Goal: Task Accomplishment & Management: Use online tool/utility

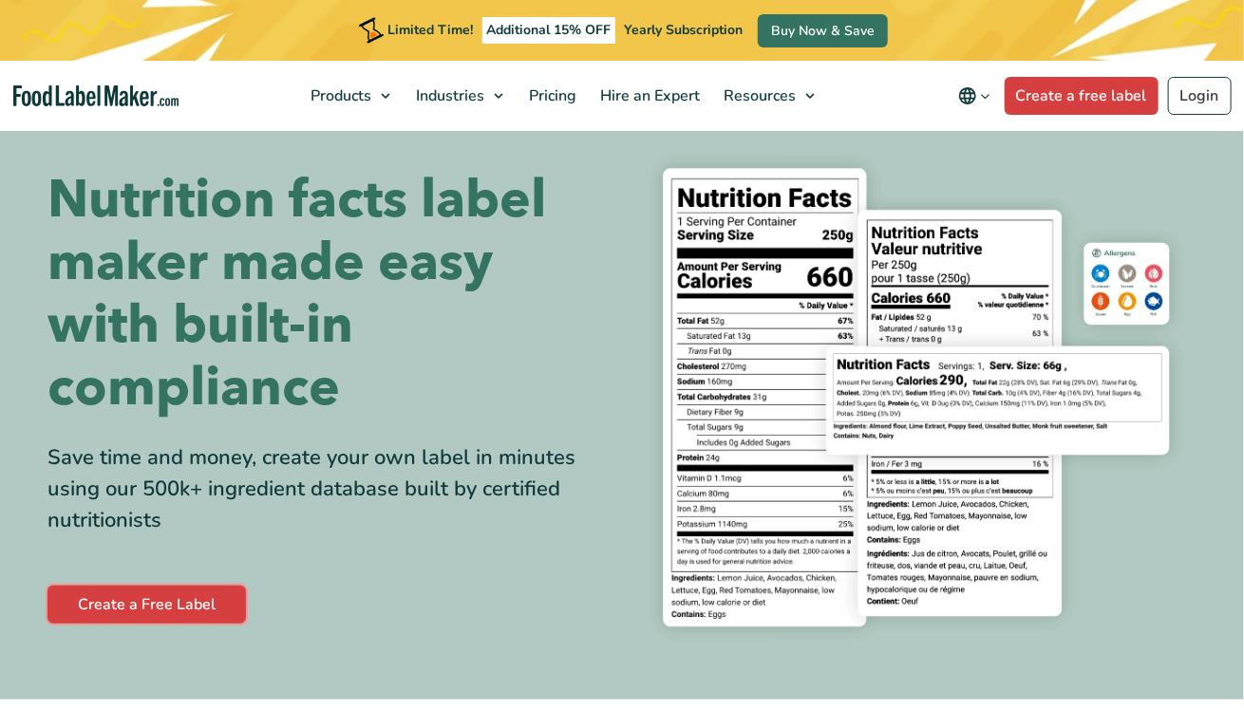
click at [127, 606] on link "Create a Free Label" at bounding box center [146, 605] width 198 height 38
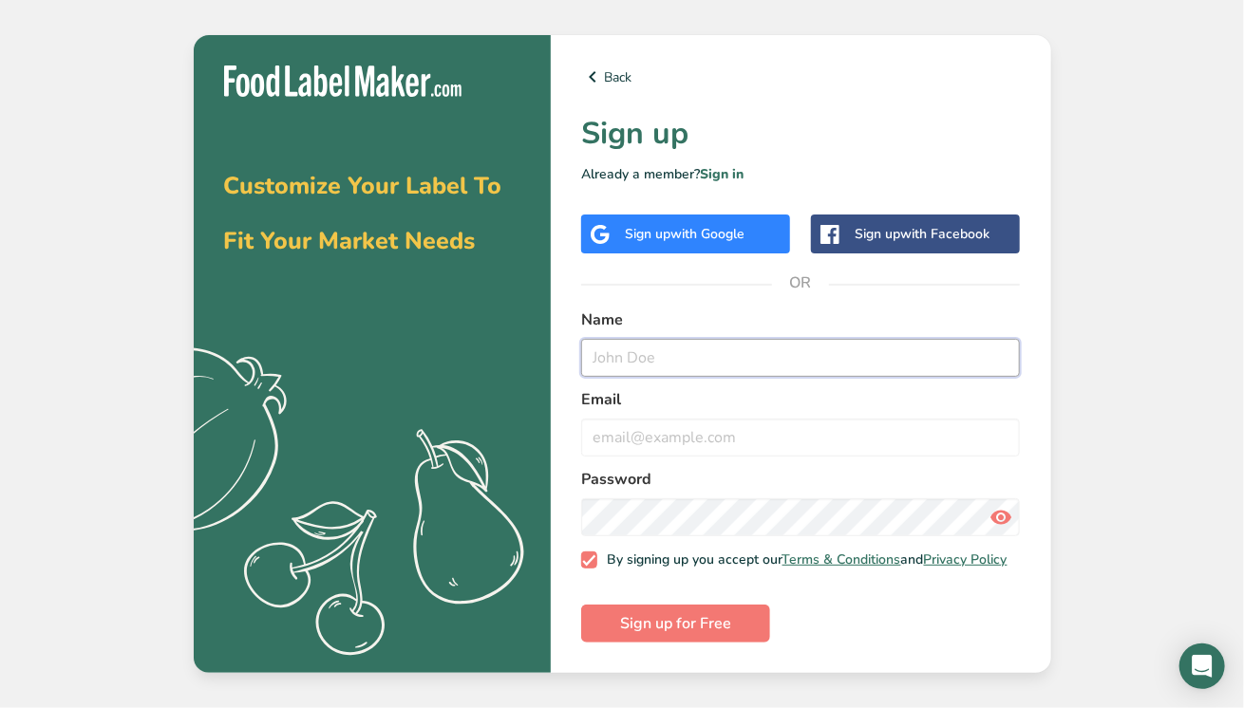
click at [740, 377] on input "text" at bounding box center [801, 358] width 440 height 38
type input "Raami"
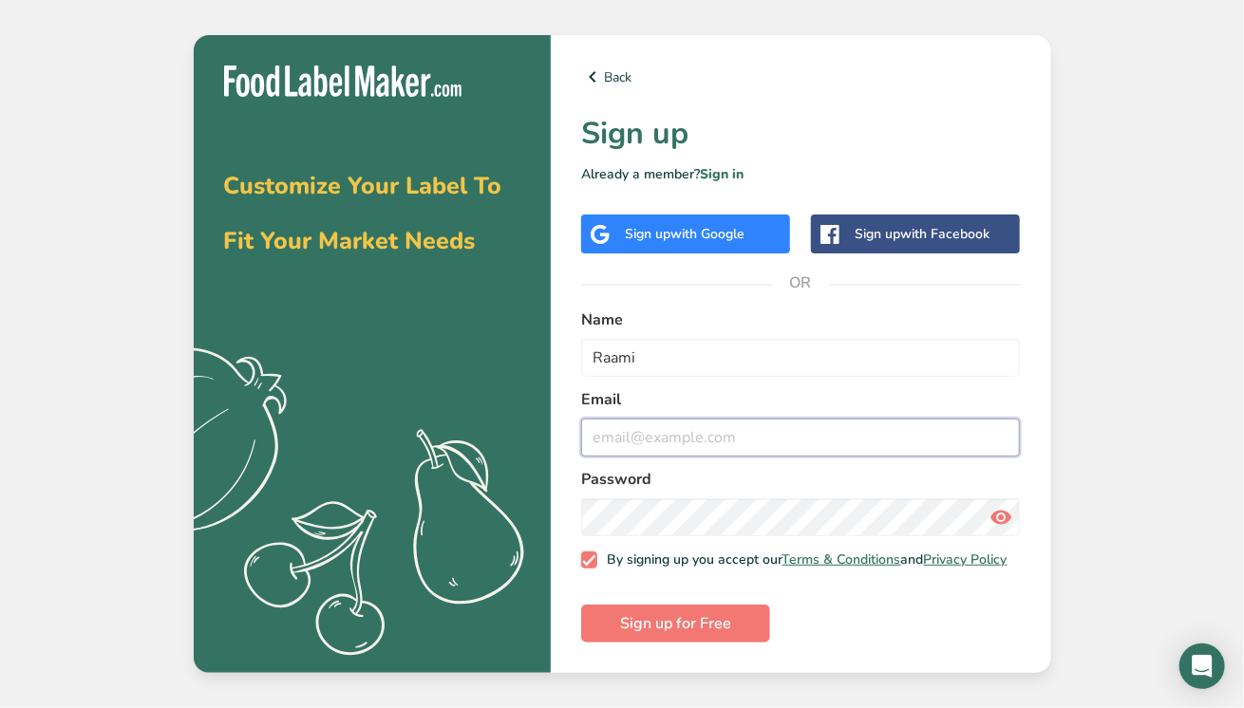
click at [858, 457] on input "email" at bounding box center [801, 438] width 440 height 38
type input "[EMAIL_ADDRESS][DOMAIN_NAME]"
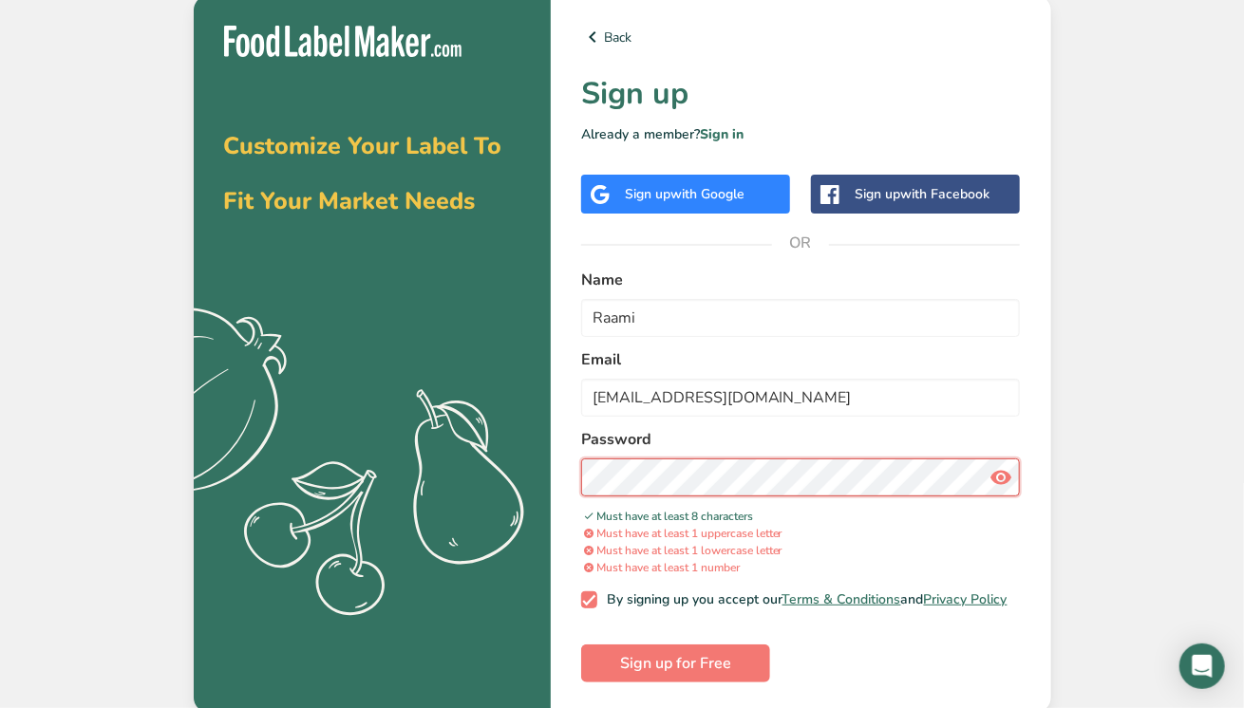
click at [581, 645] on button "Sign up for Free" at bounding box center [675, 664] width 189 height 38
click at [1013, 497] on span at bounding box center [1001, 478] width 38 height 38
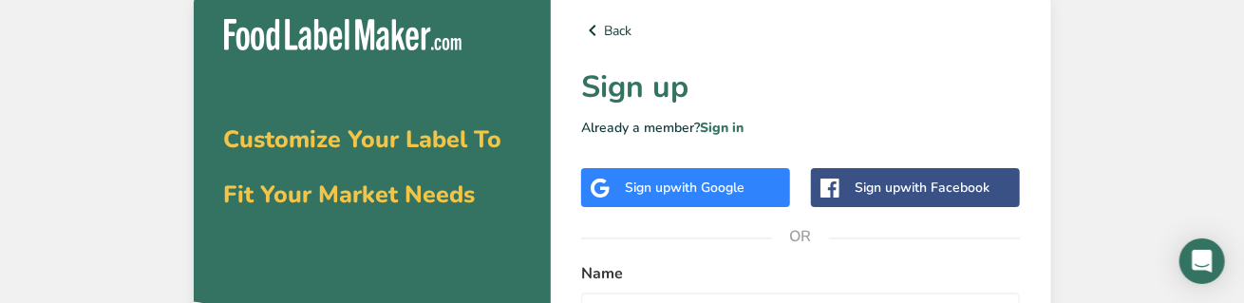
scroll to position [105, 0]
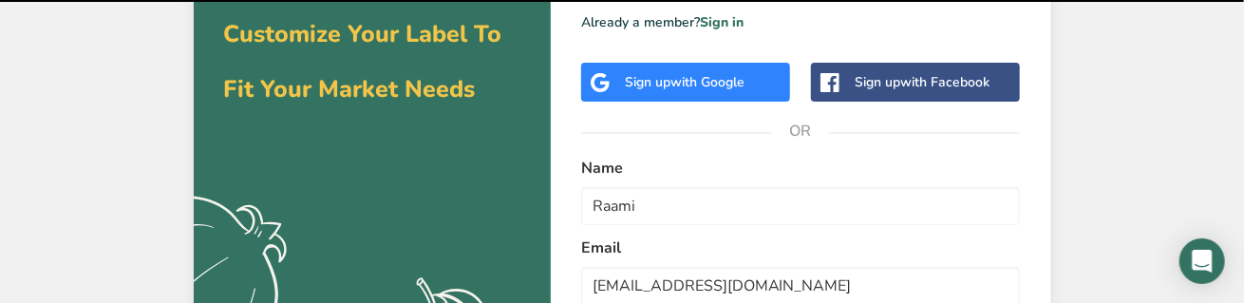
click at [1099, 281] on div "Customize Your Label To Fit Your Market Needs .a{fill:#f5f3ed;} Back Sign up Al…" at bounding box center [622, 202] width 1244 height 615
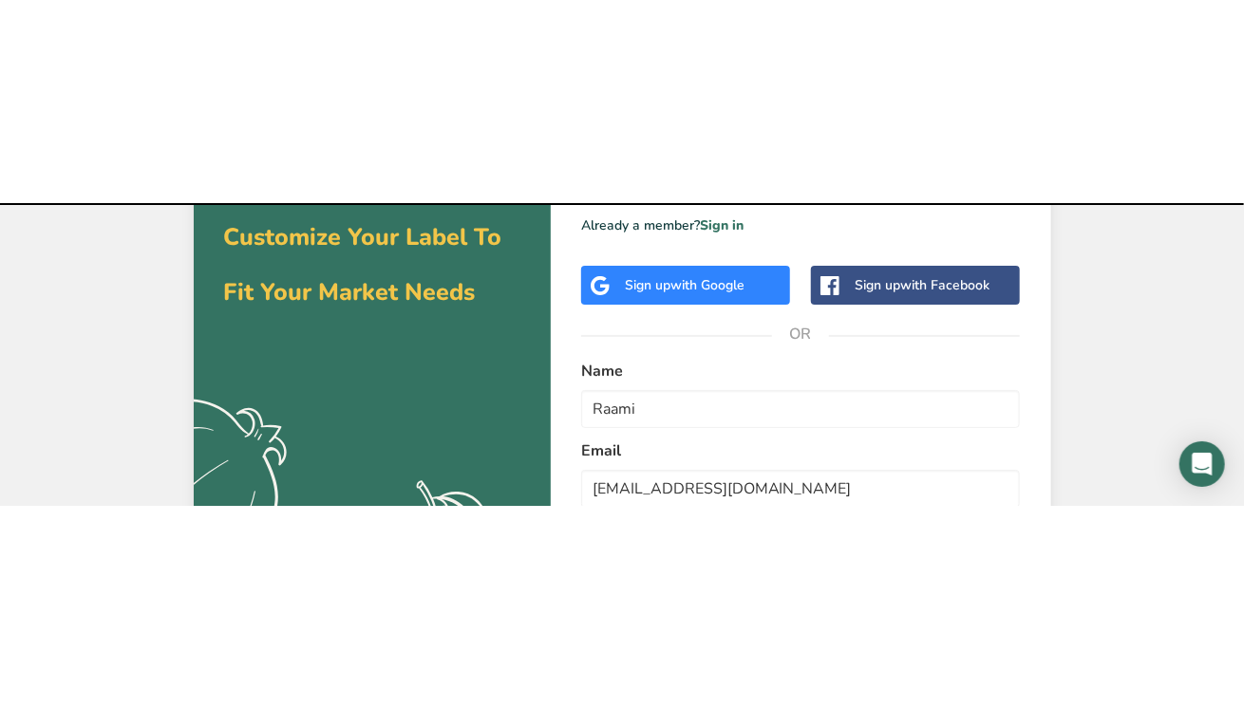
scroll to position [0, 0]
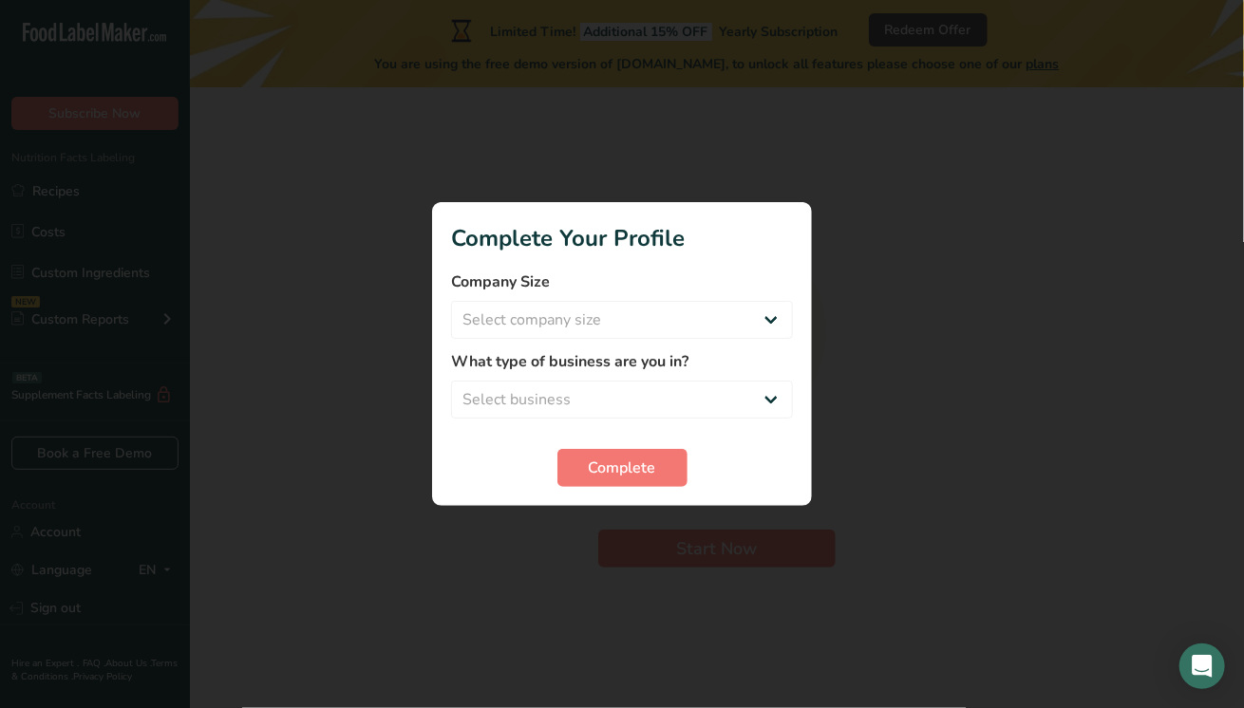
click at [749, 339] on select "Select company size Fewer than 10 Employees 10 to 50 Employees 51 to 500 Employ…" at bounding box center [622, 320] width 342 height 38
select select "1"
click at [723, 419] on select "Select business Packaged Food Manufacturer Restaurant & Cafe Bakery Meal Plans …" at bounding box center [622, 400] width 342 height 38
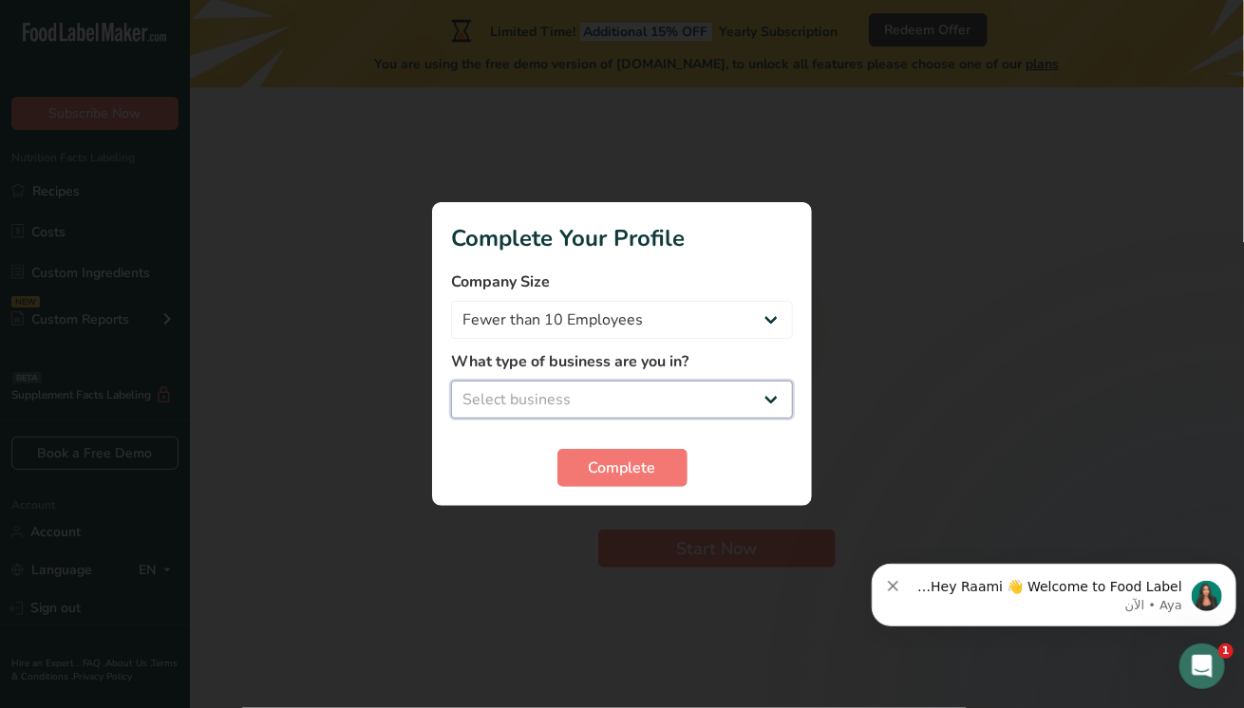
select select "2"
click at [626, 480] on span "Complete" at bounding box center [622, 468] width 67 height 23
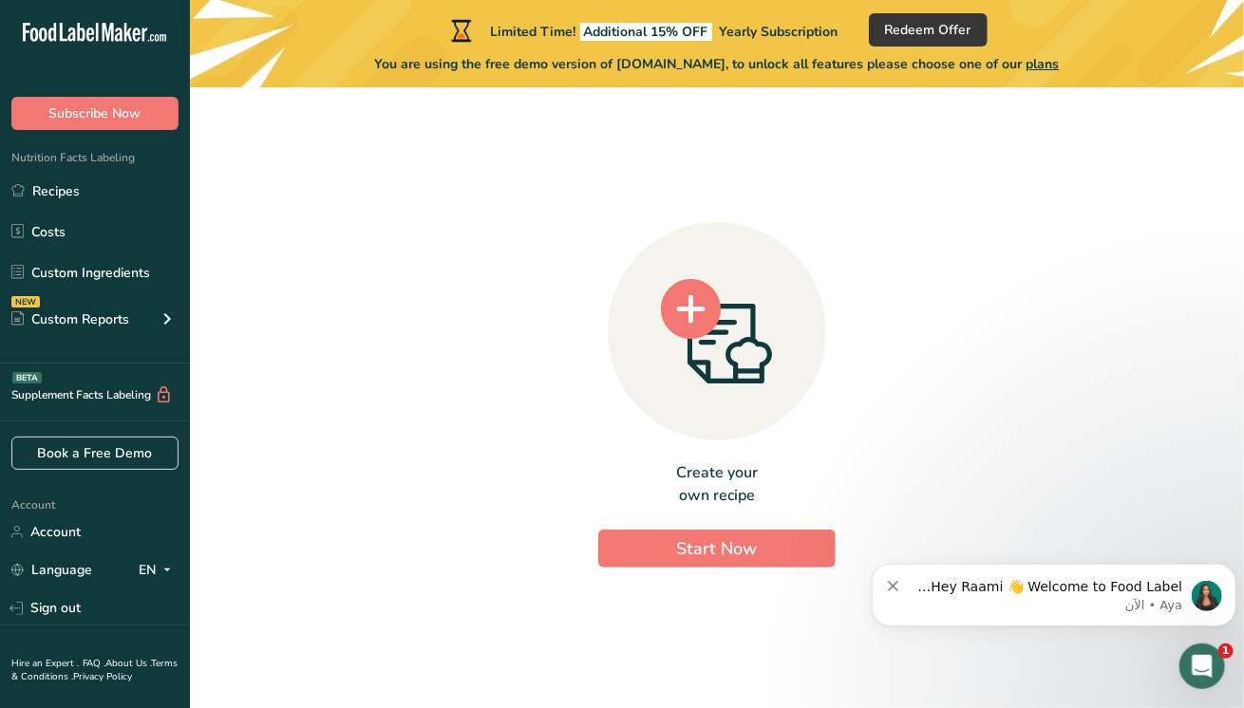
click at [109, 396] on div "Supplement Facts Labeling BETA" at bounding box center [86, 396] width 173 height 20
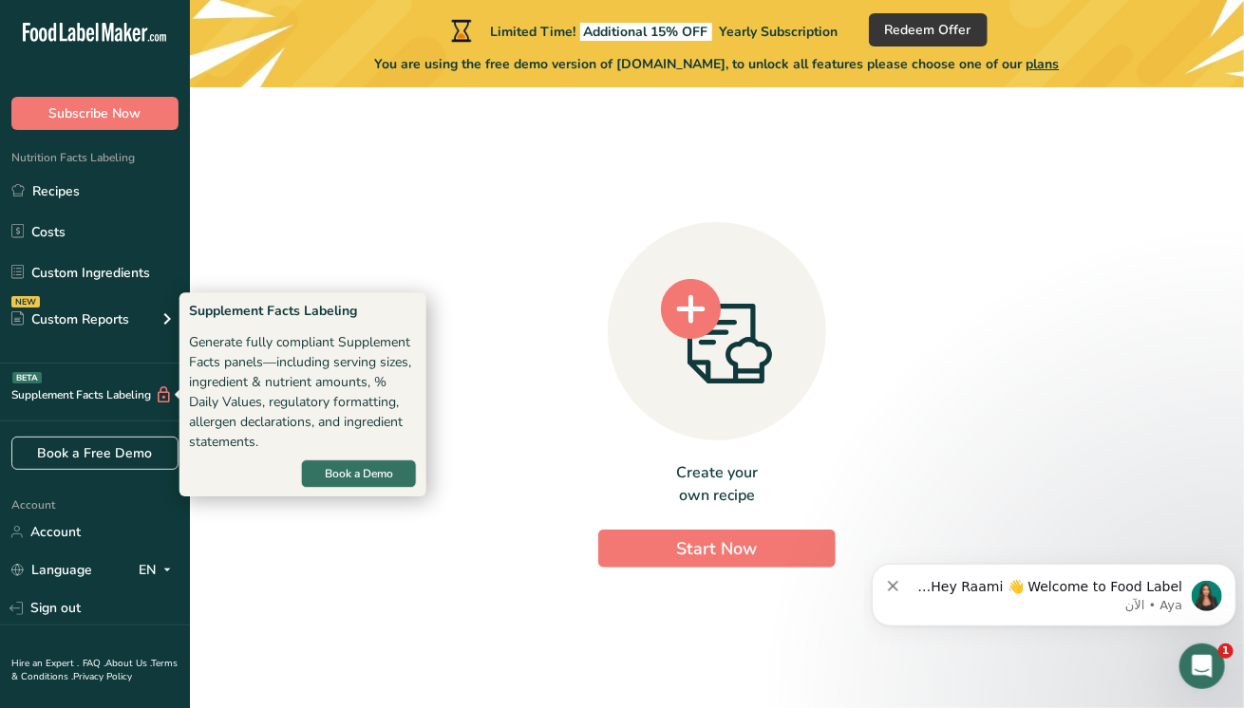
click at [319, 556] on div "Create your own recipe Start Now" at bounding box center [716, 390] width 993 height 575
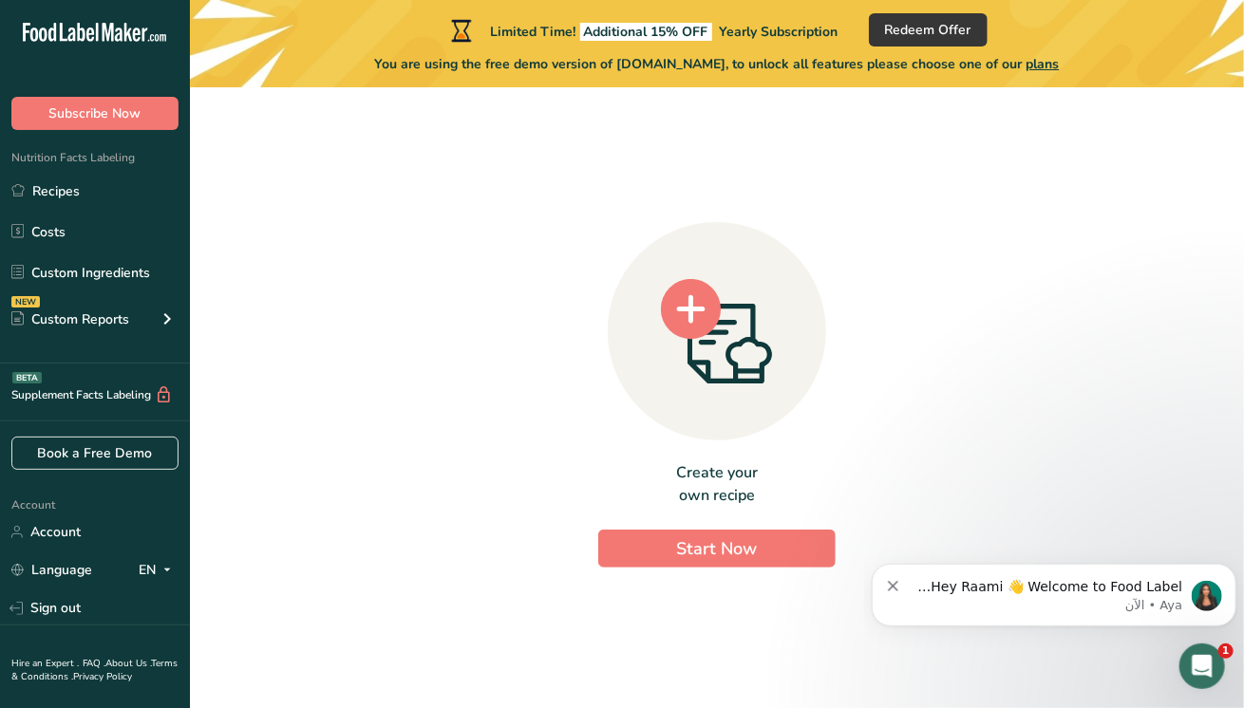
click at [73, 192] on link "Recipes" at bounding box center [95, 191] width 190 height 36
click at [63, 235] on link "Costs" at bounding box center [95, 232] width 190 height 36
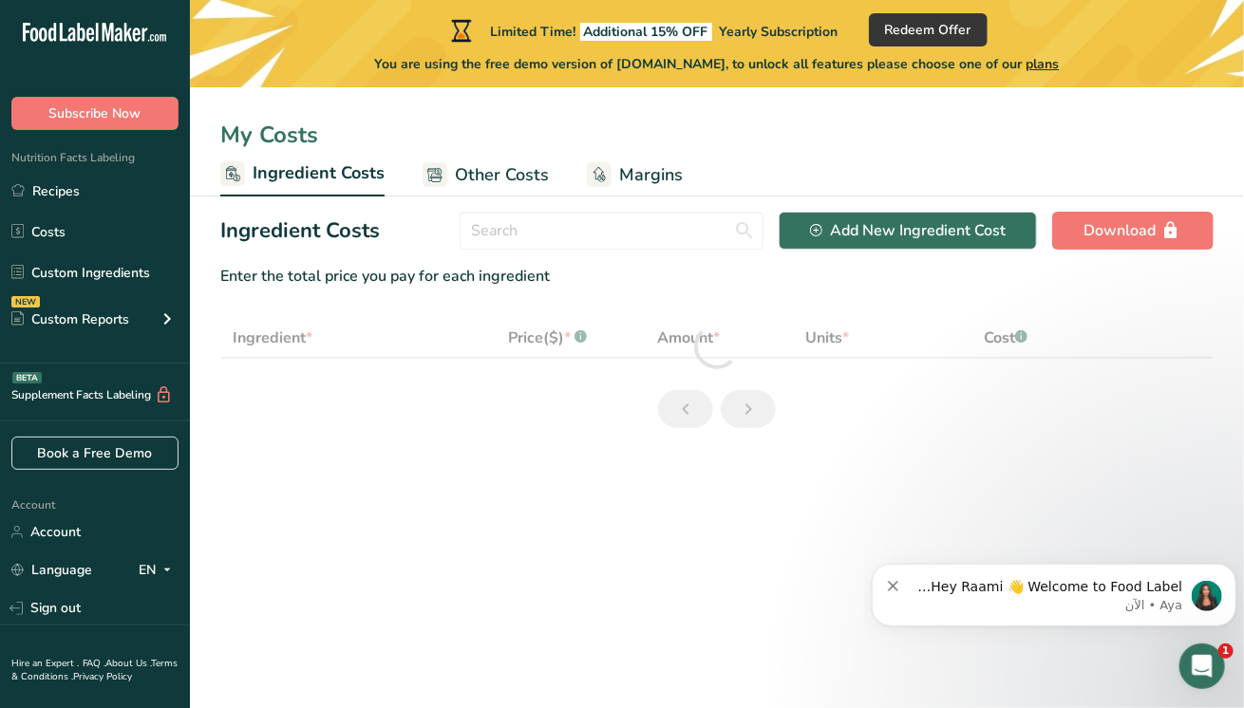
select select "1"
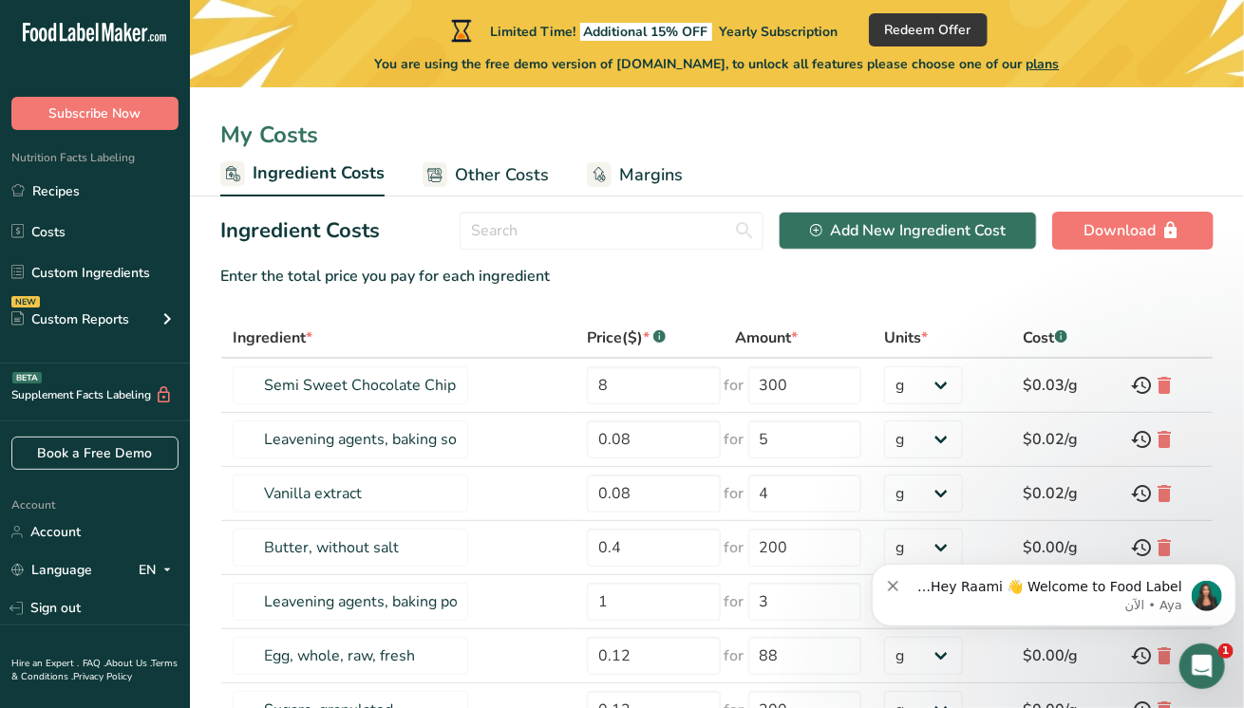
scroll to position [71, 0]
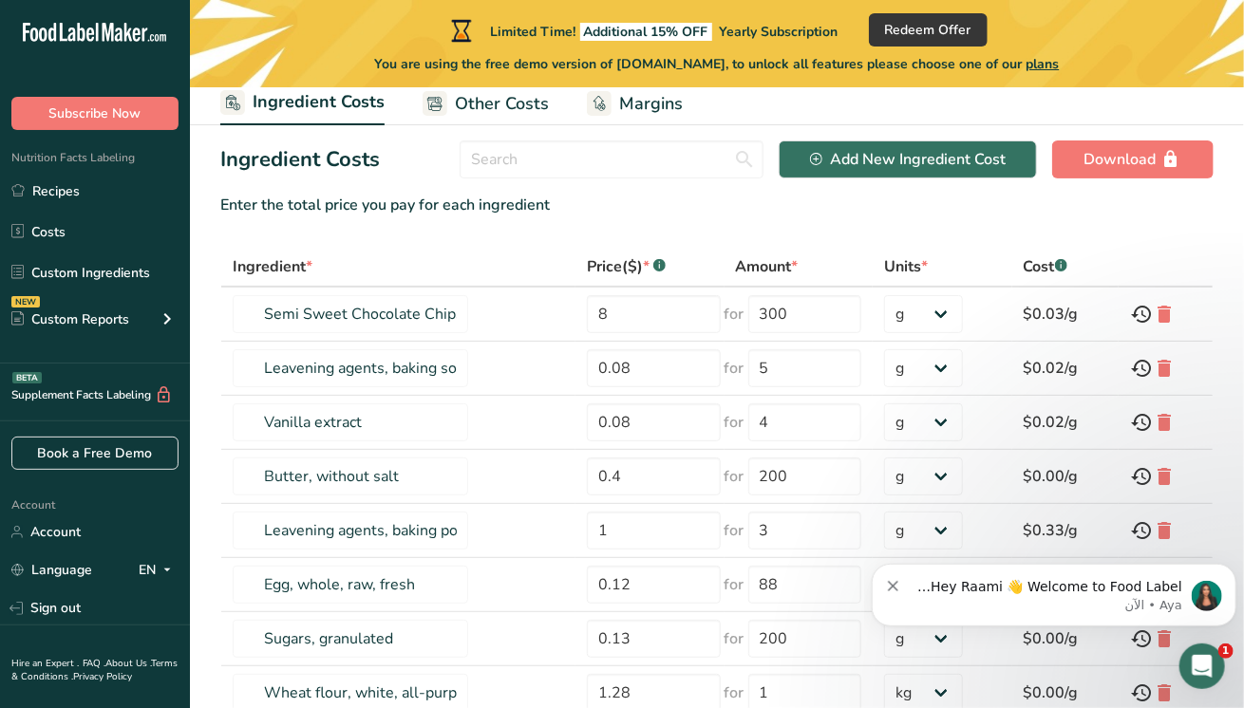
click at [118, 278] on link "Custom Ingredients" at bounding box center [95, 272] width 190 height 36
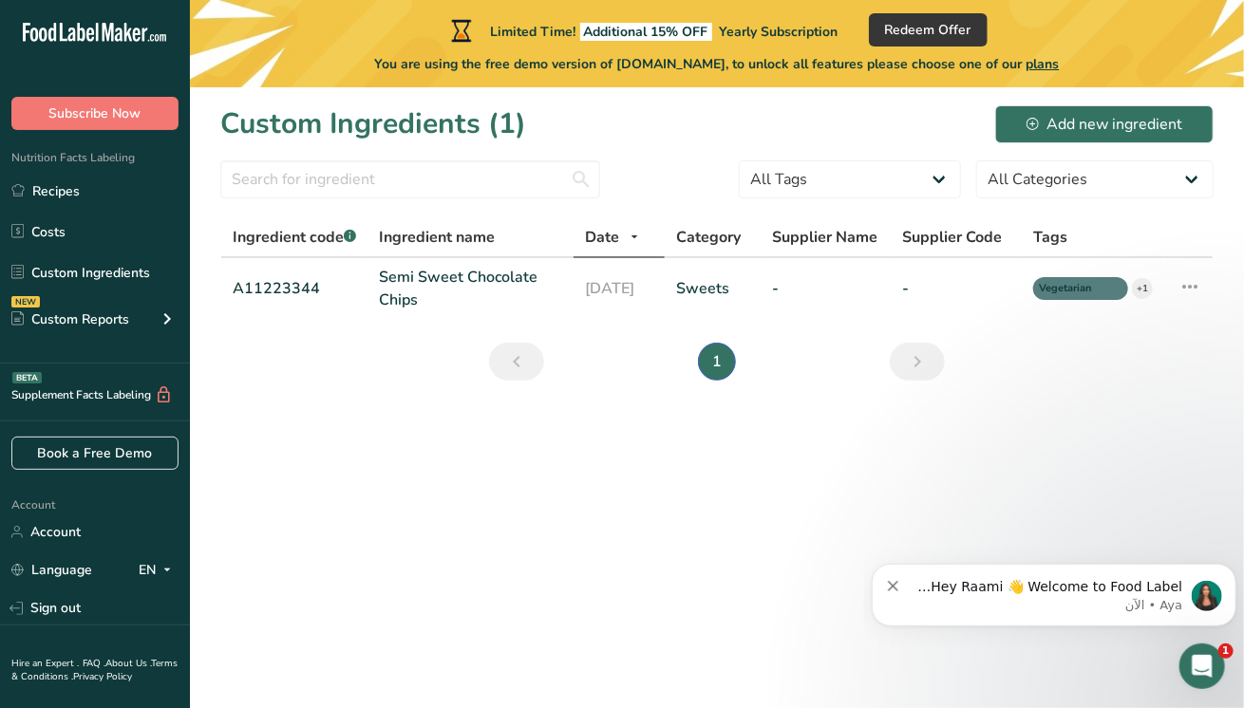
click at [133, 313] on div "NEW Custom Reports" at bounding box center [95, 318] width 190 height 47
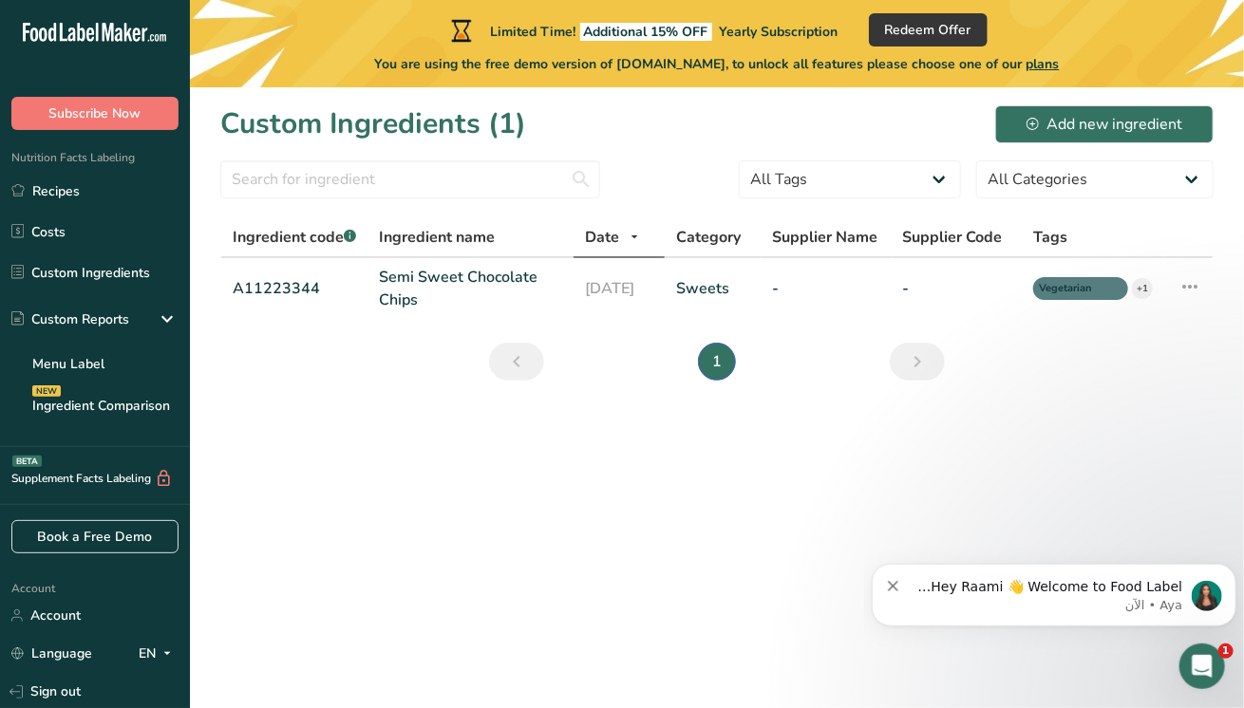
scroll to position [51, 0]
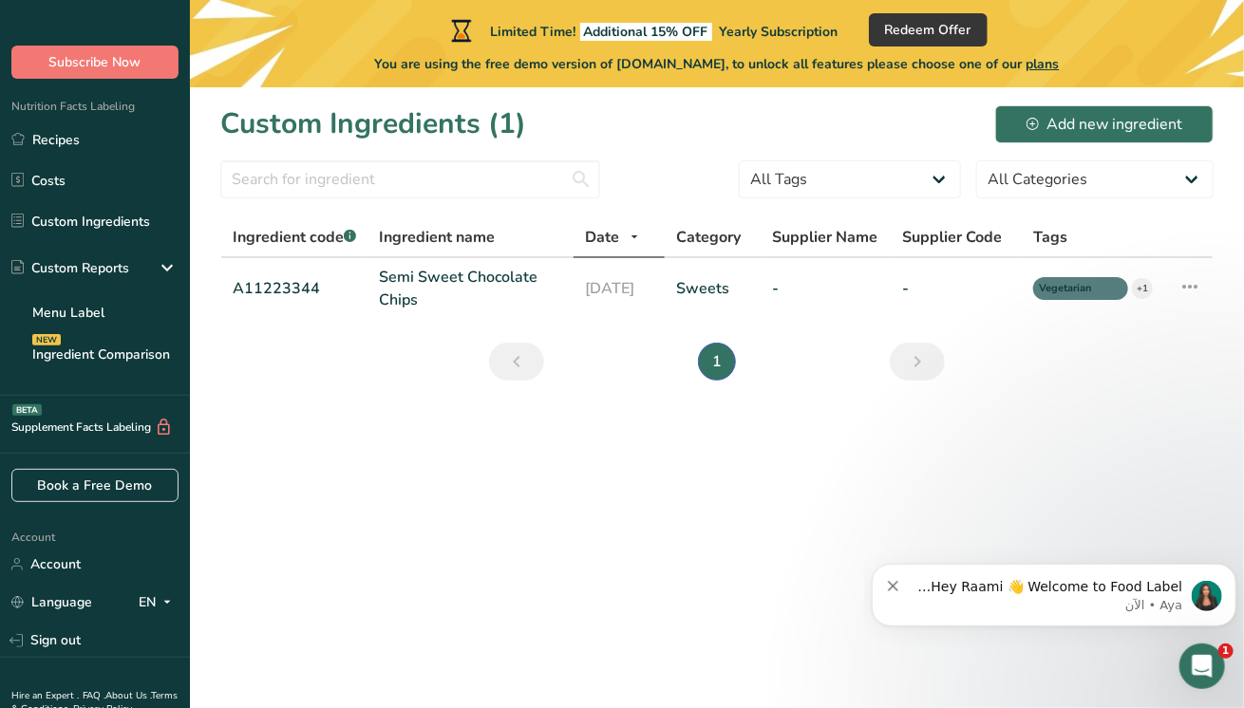
click at [124, 316] on link "Menu Label" at bounding box center [95, 313] width 190 height 42
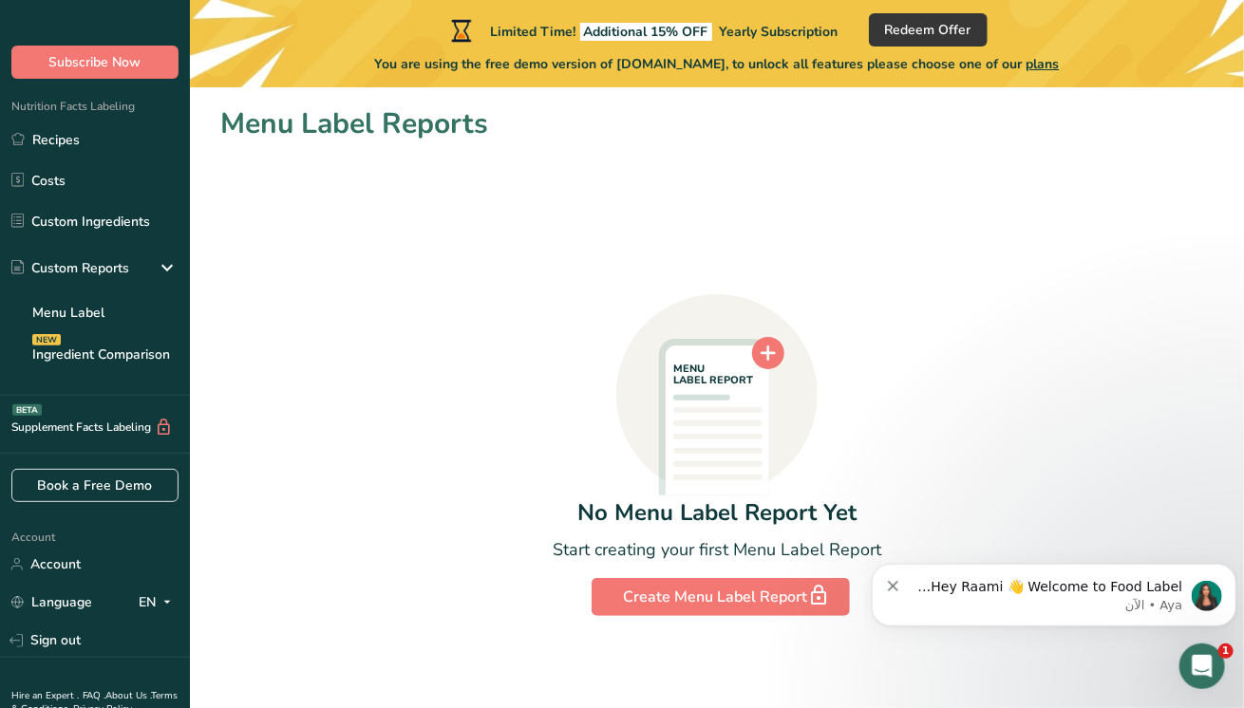
click at [133, 358] on link "Ingredient Comparison NEW" at bounding box center [95, 354] width 190 height 42
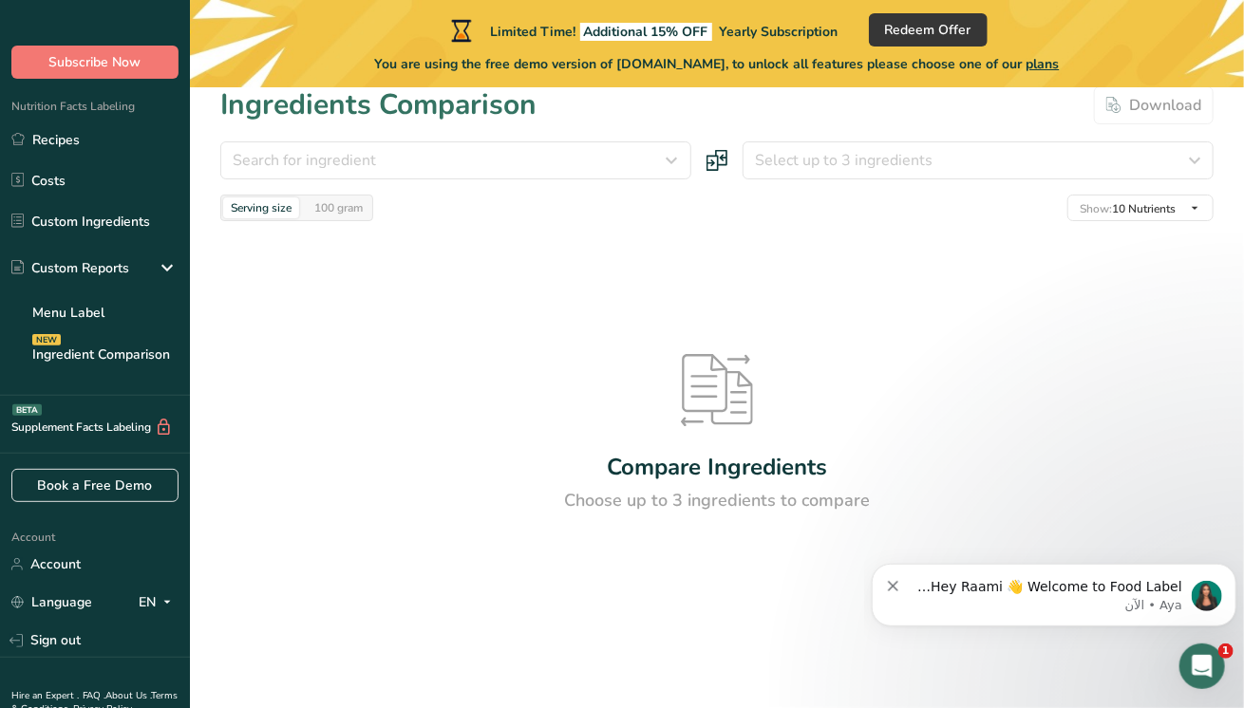
scroll to position [51, 0]
click at [124, 491] on link "Book a Free Demo" at bounding box center [94, 485] width 167 height 33
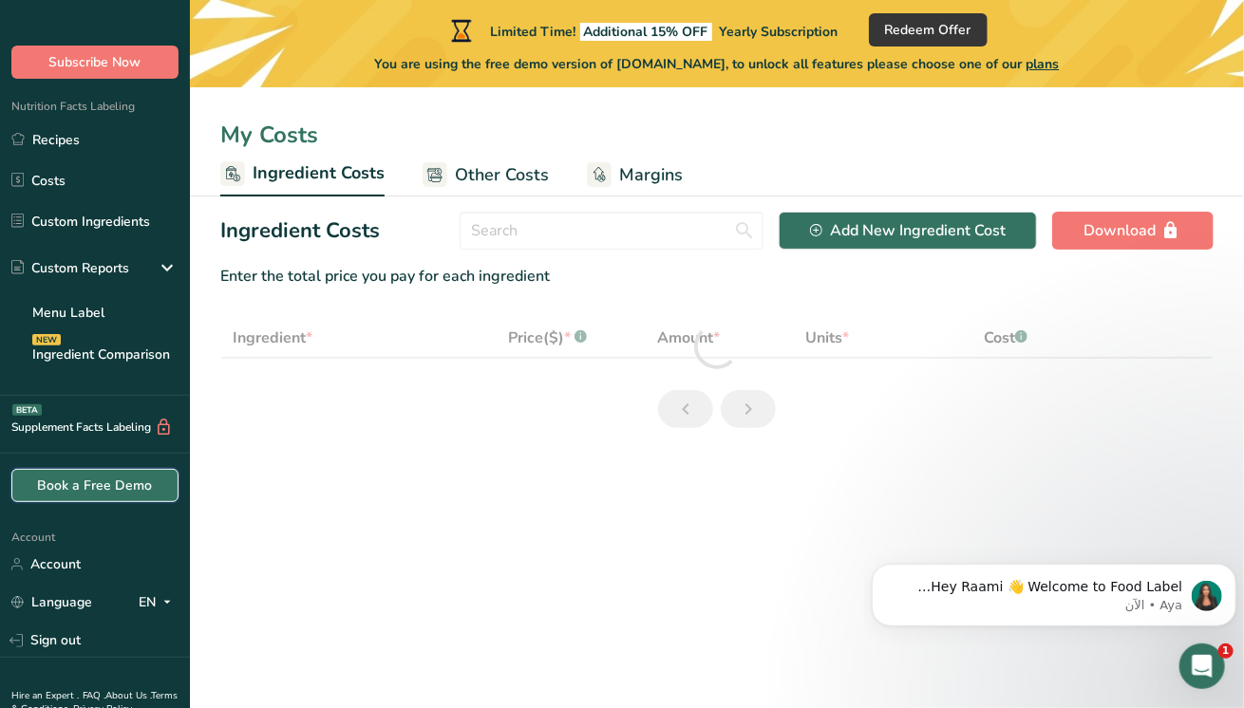
scroll to position [71, 0]
select select "1"
